Goal: Information Seeking & Learning: Learn about a topic

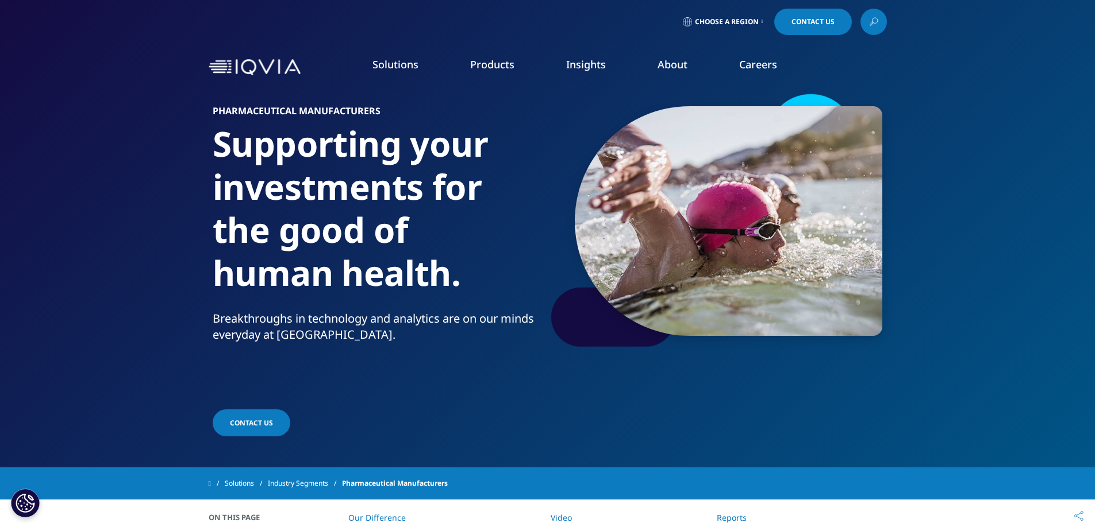
click at [312, 144] on link "Information Management" at bounding box center [346, 144] width 198 height 13
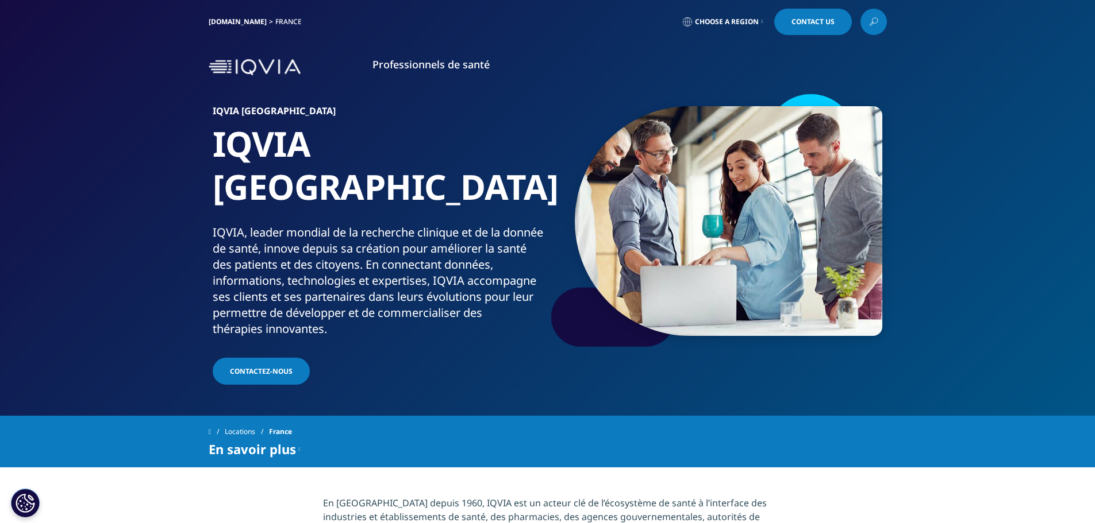
click at [256, 70] on img at bounding box center [255, 67] width 92 height 17
click at [748, 19] on span "Choose a Region" at bounding box center [727, 21] width 64 height 9
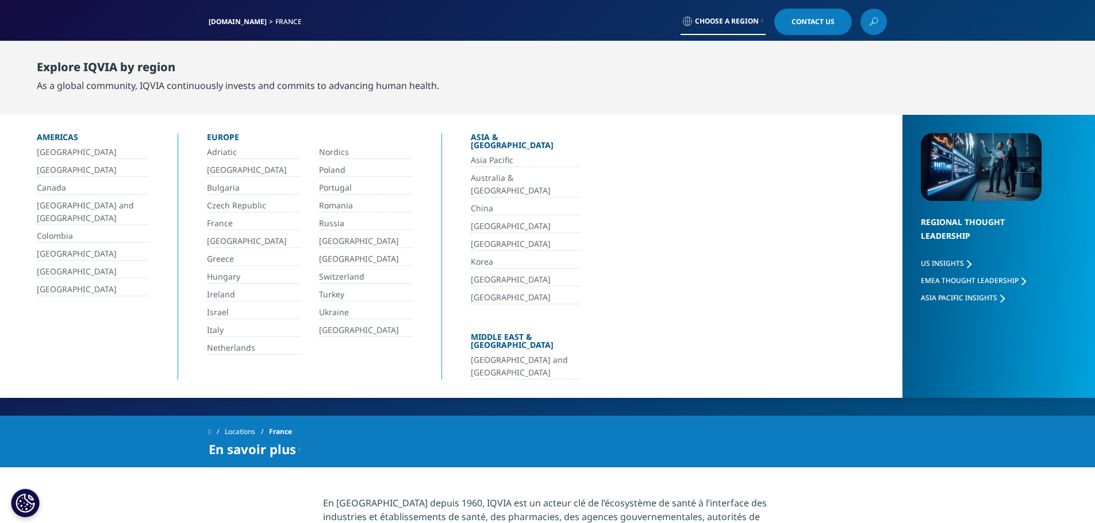
click at [220, 220] on link "France" at bounding box center [254, 223] width 94 height 13
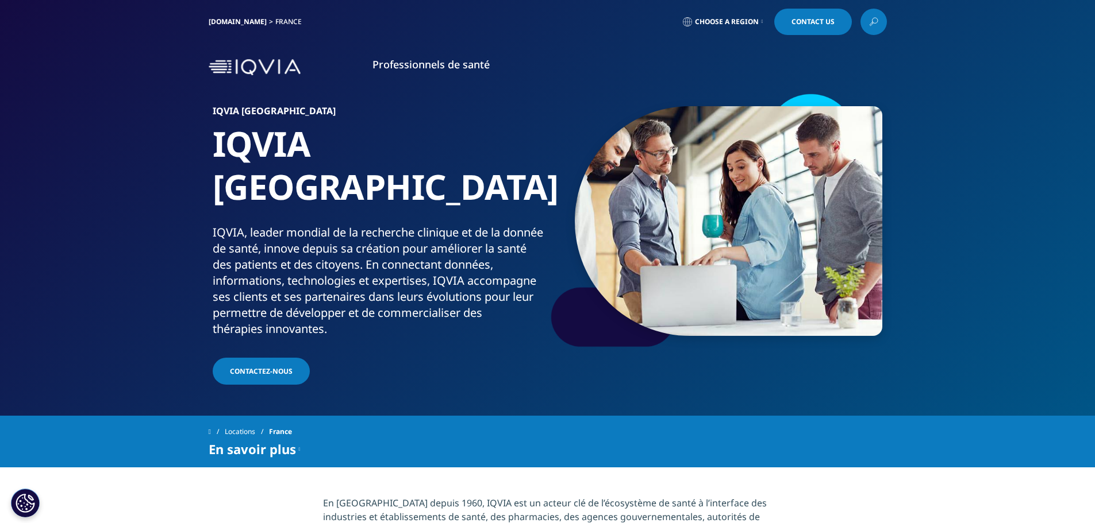
click at [256, 358] on link "Contactez-nous" at bounding box center [261, 371] width 97 height 27
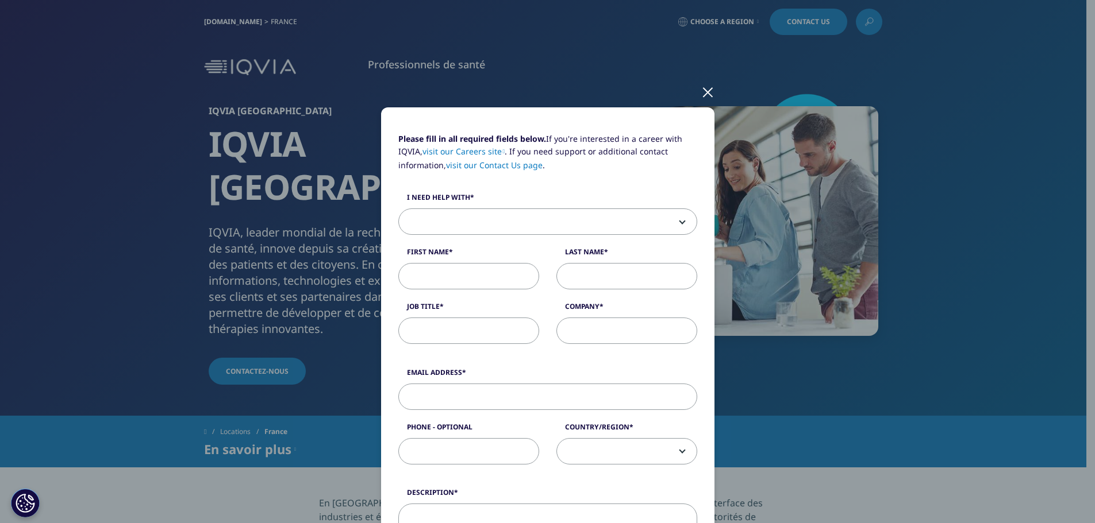
click at [701, 93] on div at bounding box center [707, 92] width 13 height 32
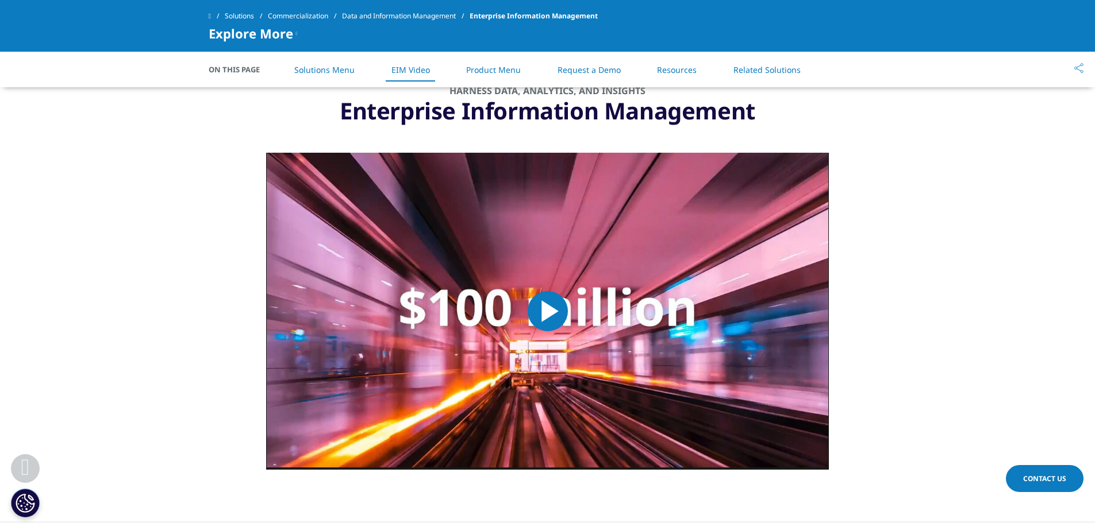
scroll to position [1092, 0]
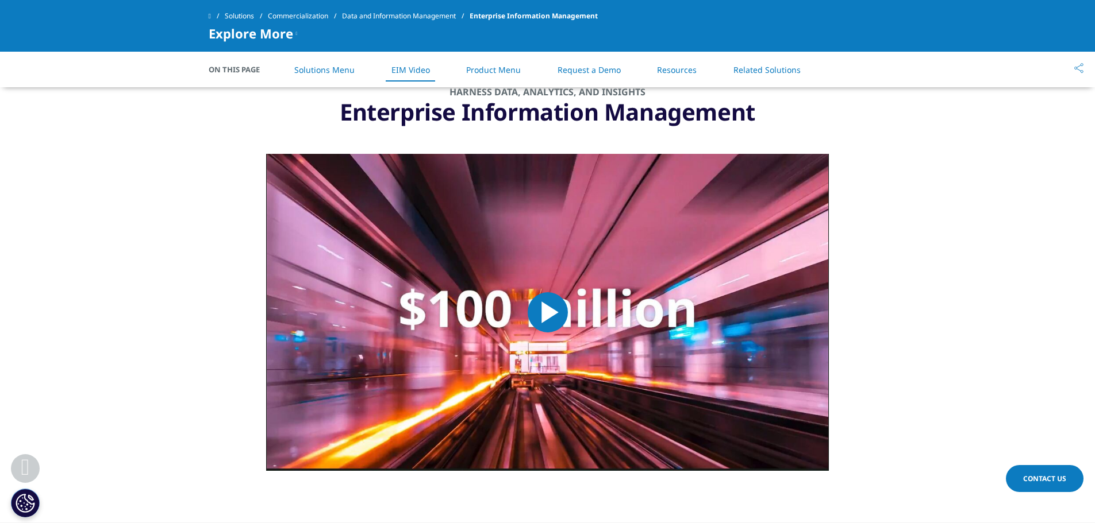
click at [548, 313] on span "Video Player" at bounding box center [548, 313] width 0 height 0
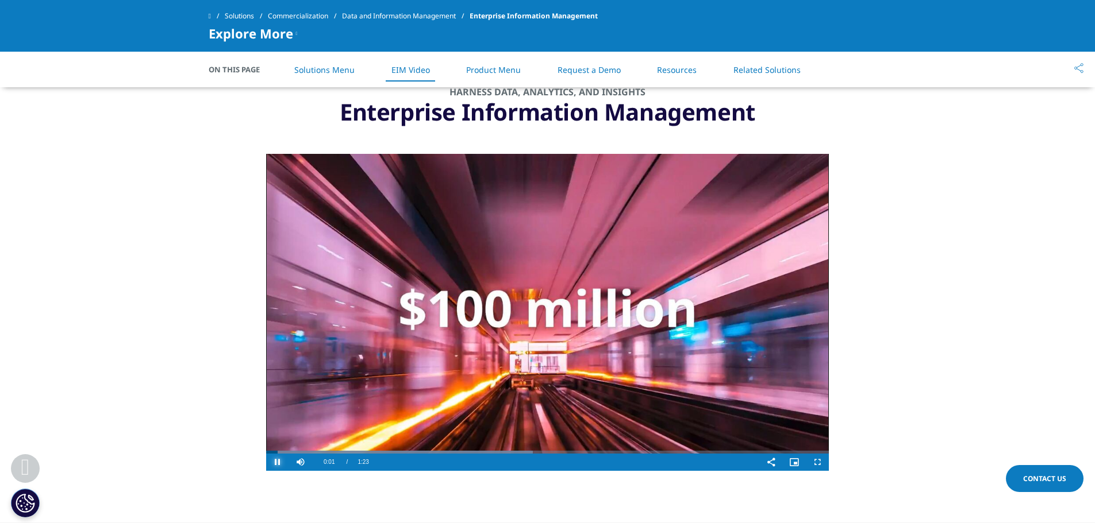
click at [273, 463] on span "Video Player" at bounding box center [277, 463] width 23 height 0
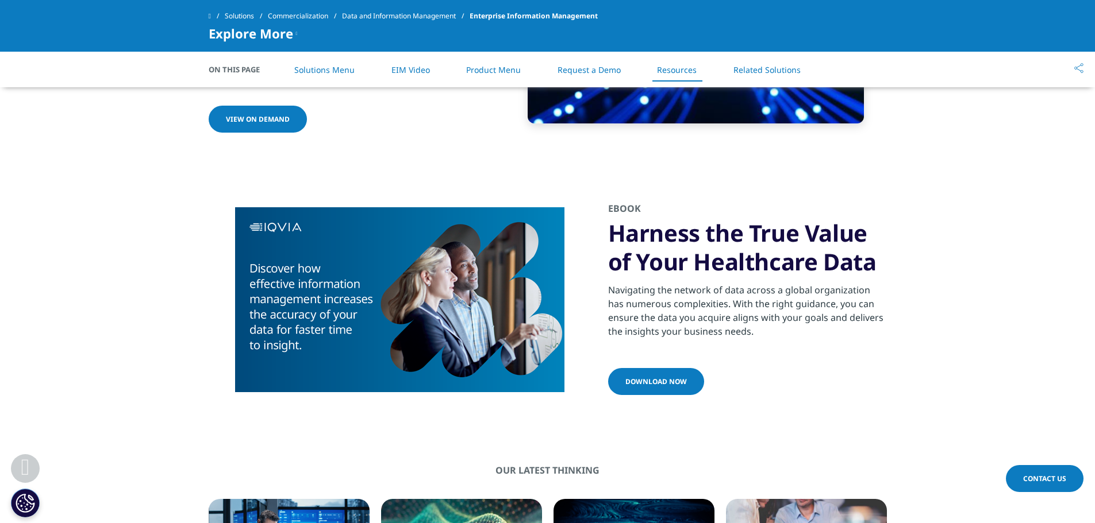
scroll to position [2772, 0]
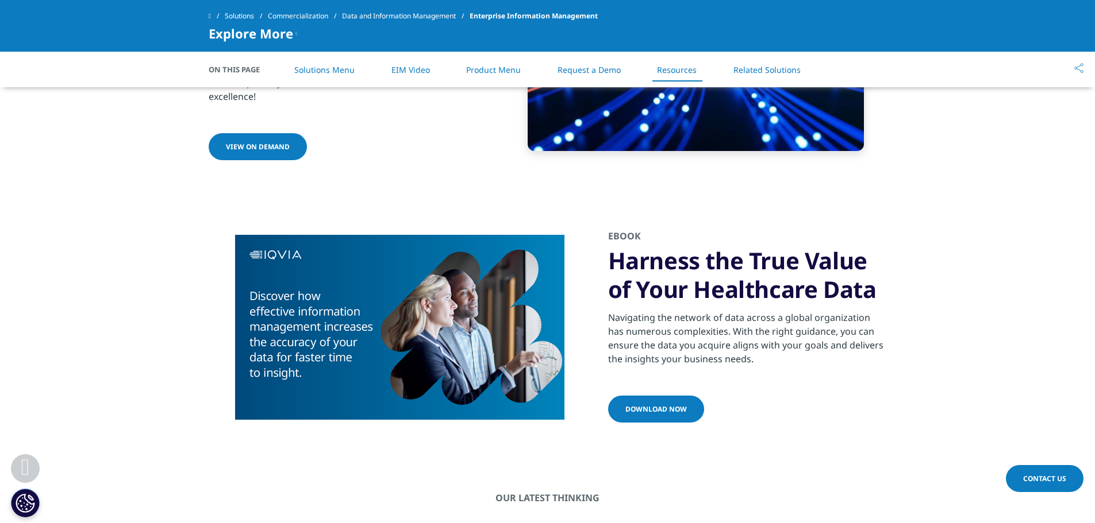
click at [763, 74] on link "Related Solutions" at bounding box center [766, 69] width 67 height 11
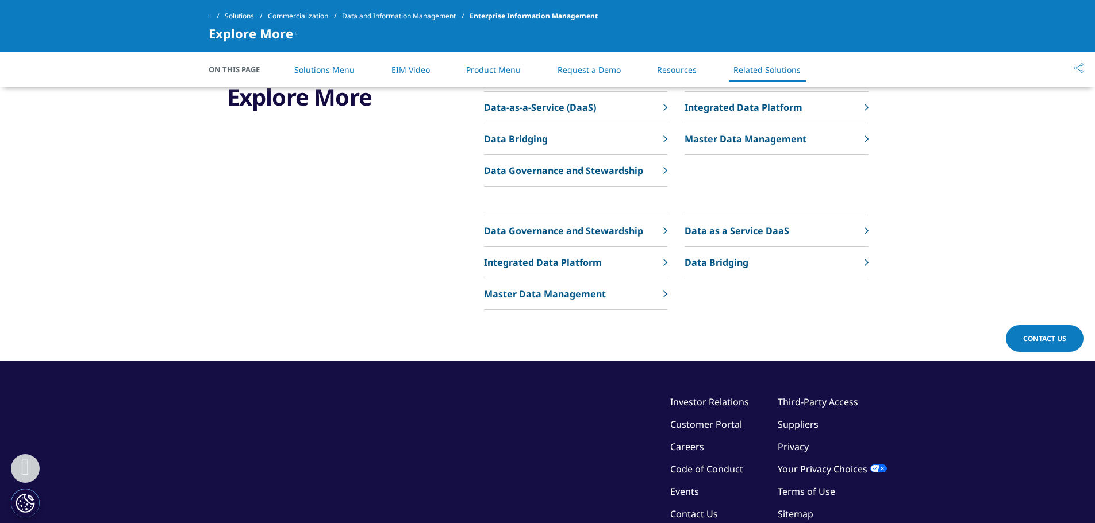
scroll to position [3624, 0]
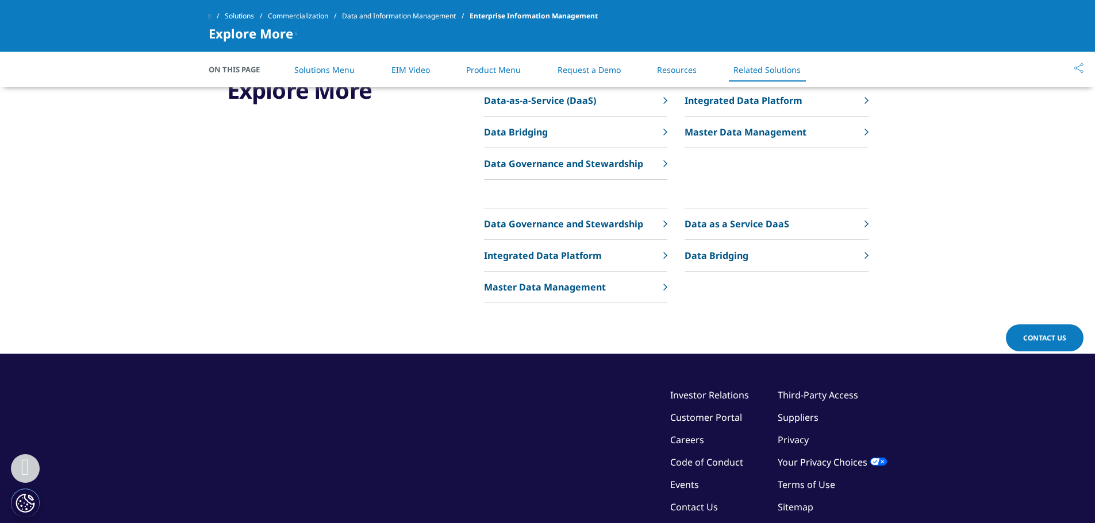
click at [414, 71] on link "EIM Video" at bounding box center [410, 69] width 39 height 11
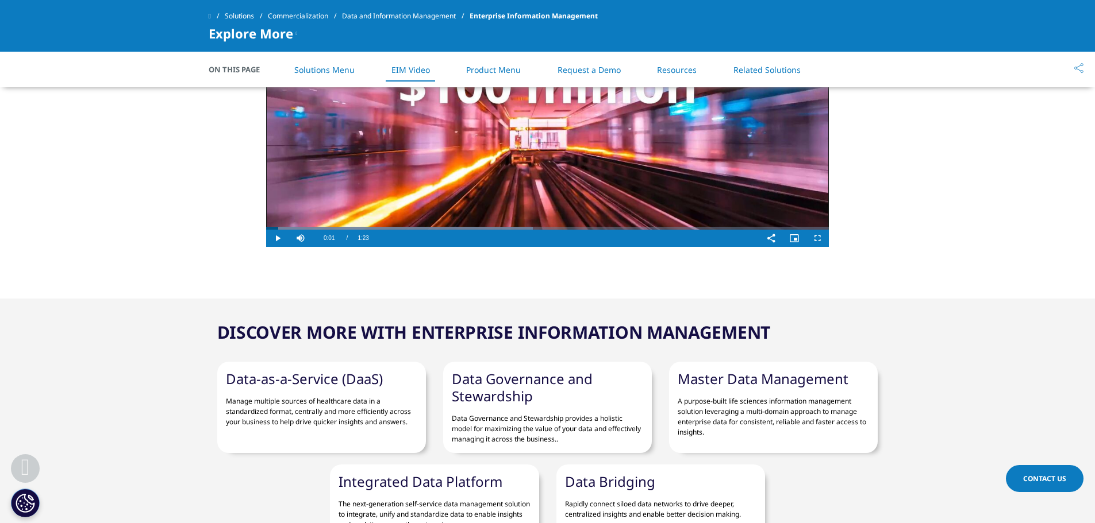
scroll to position [1381, 0]
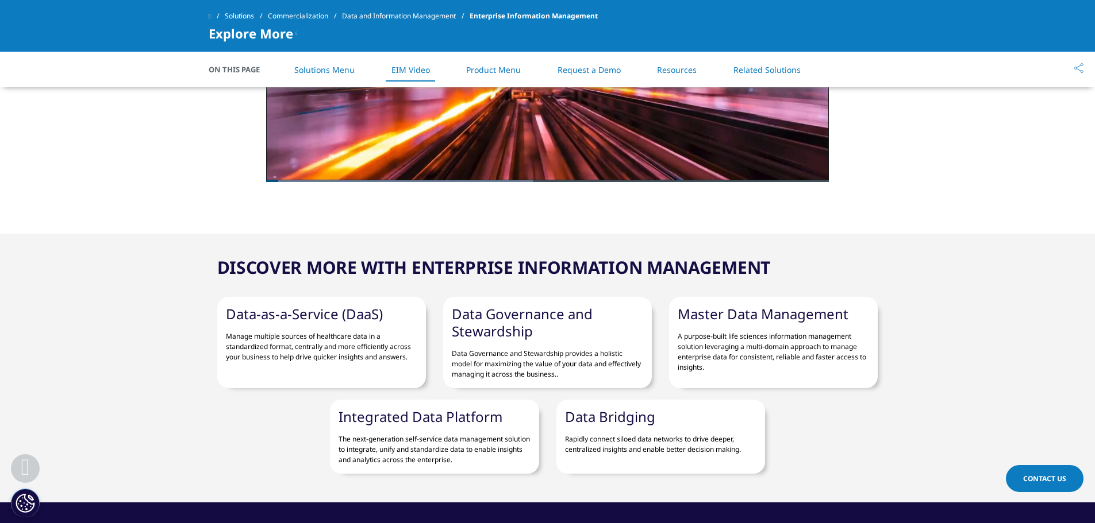
click at [320, 72] on link "Solutions Menu" at bounding box center [324, 69] width 60 height 11
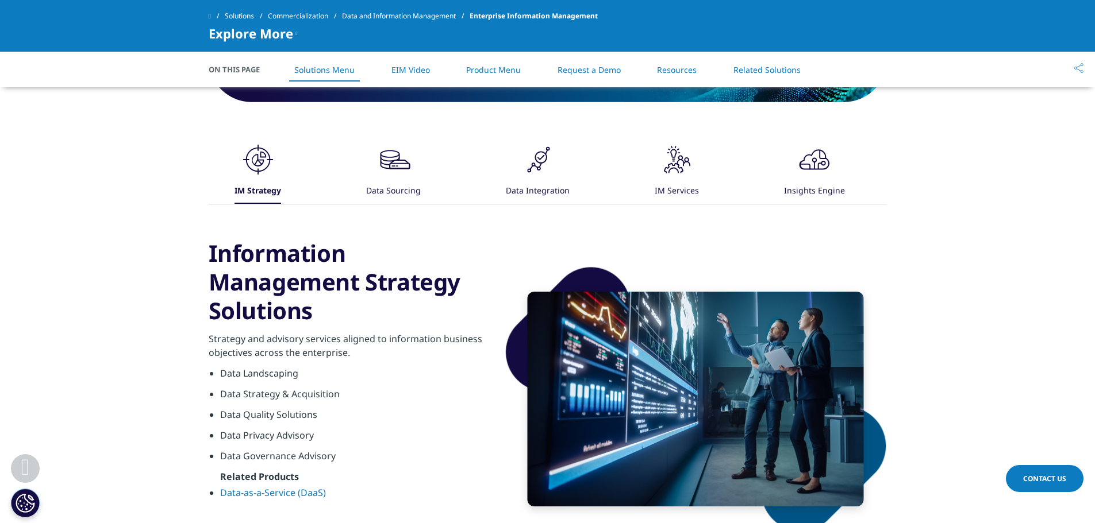
scroll to position [482, 0]
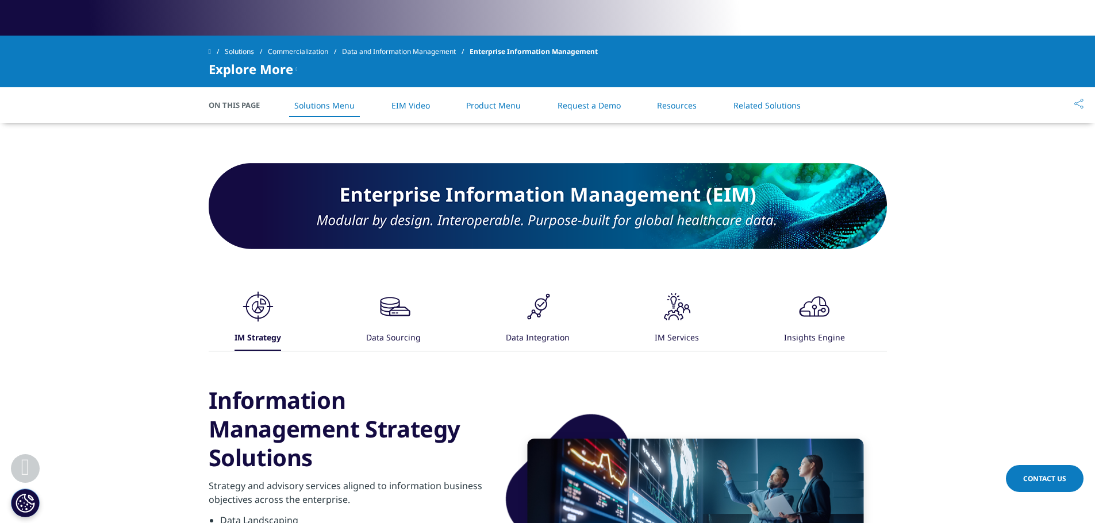
click at [530, 326] on div "Data Integration" at bounding box center [538, 338] width 64 height 25
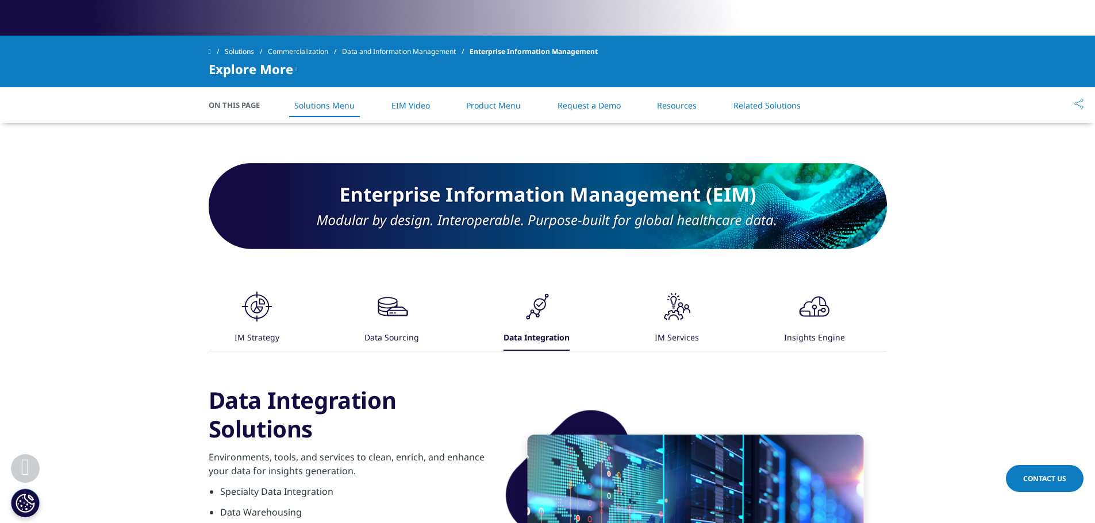
click at [682, 318] on icon ".cls-1{fill:#231f20;}" at bounding box center [677, 307] width 34 height 34
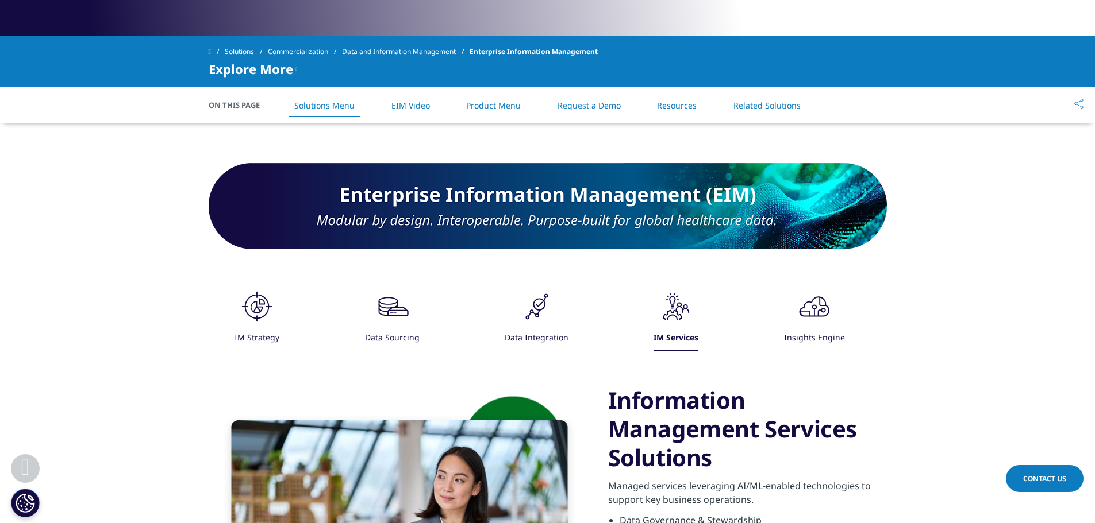
click at [798, 313] on icon ".cls-1{fill:#231f20;}" at bounding box center [814, 307] width 34 height 34
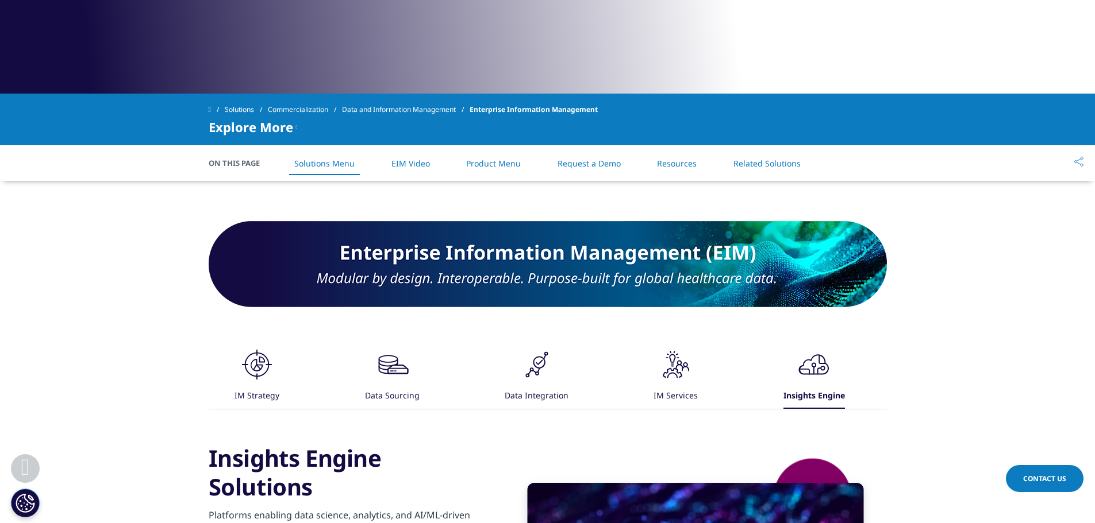
scroll to position [424, 0]
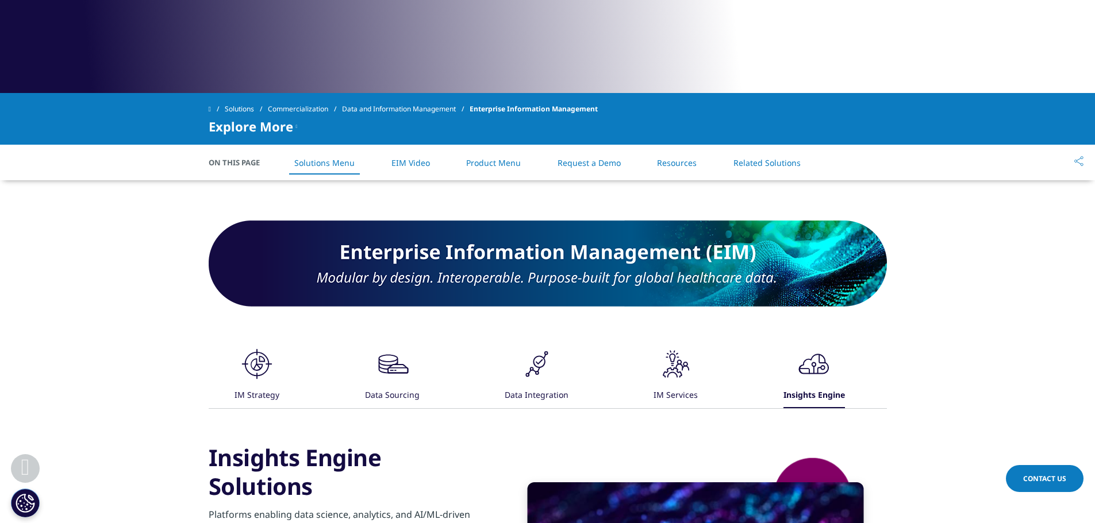
click at [240, 164] on span "On This Page" at bounding box center [240, 162] width 63 height 11
click at [329, 167] on link "Solutions Menu" at bounding box center [324, 162] width 60 height 11
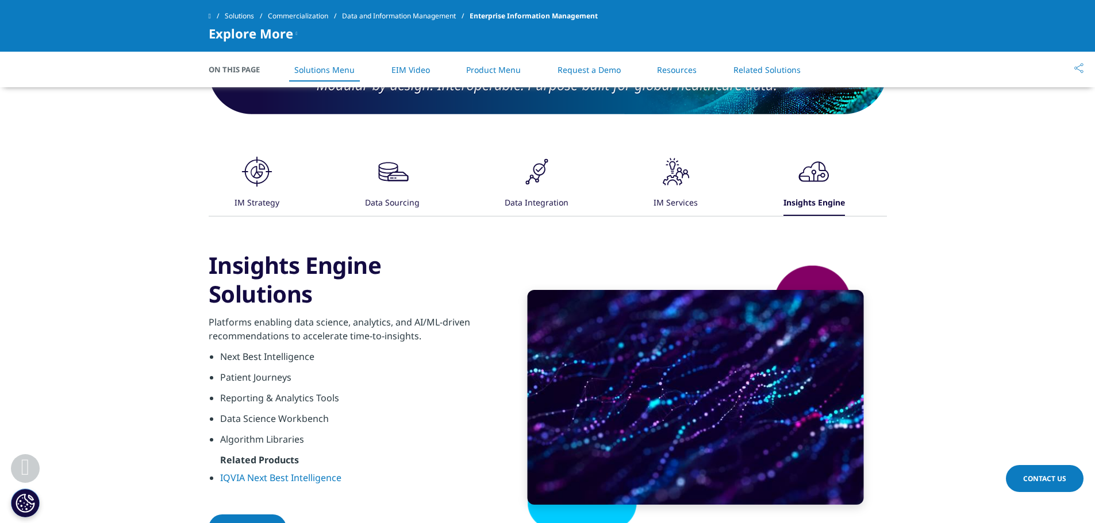
scroll to position [533, 0]
